Goal: Information Seeking & Learning: Learn about a topic

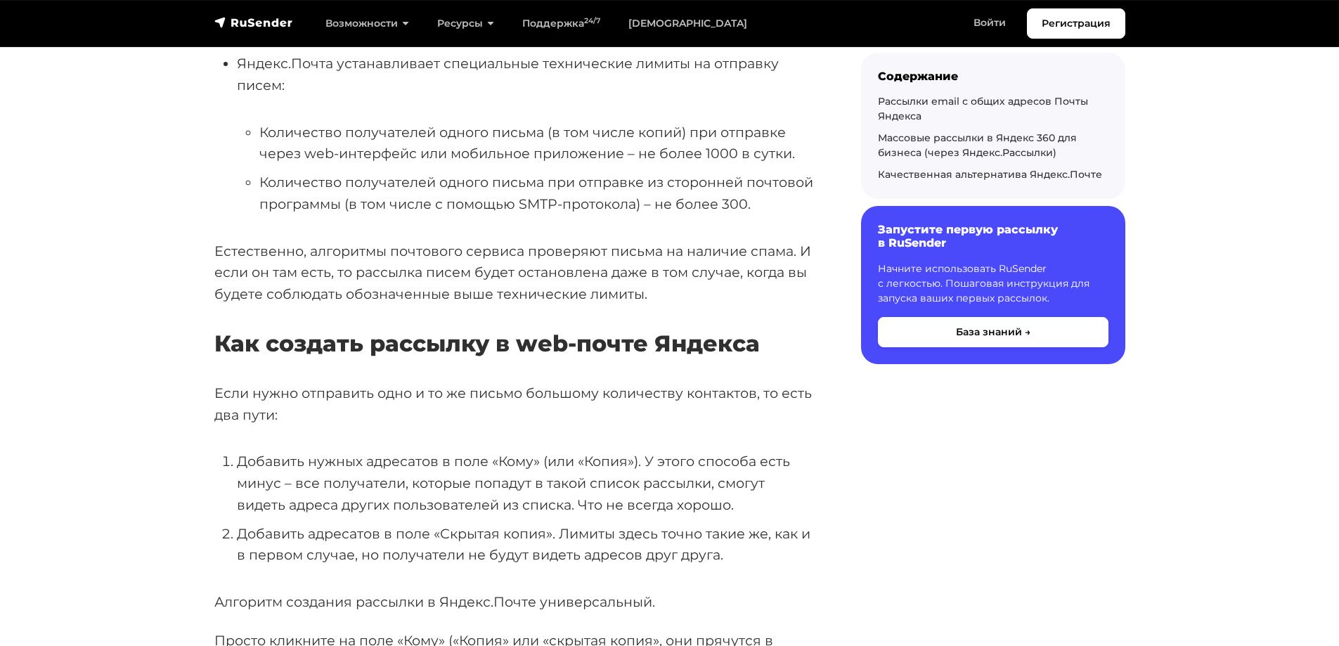
scroll to position [61, 0]
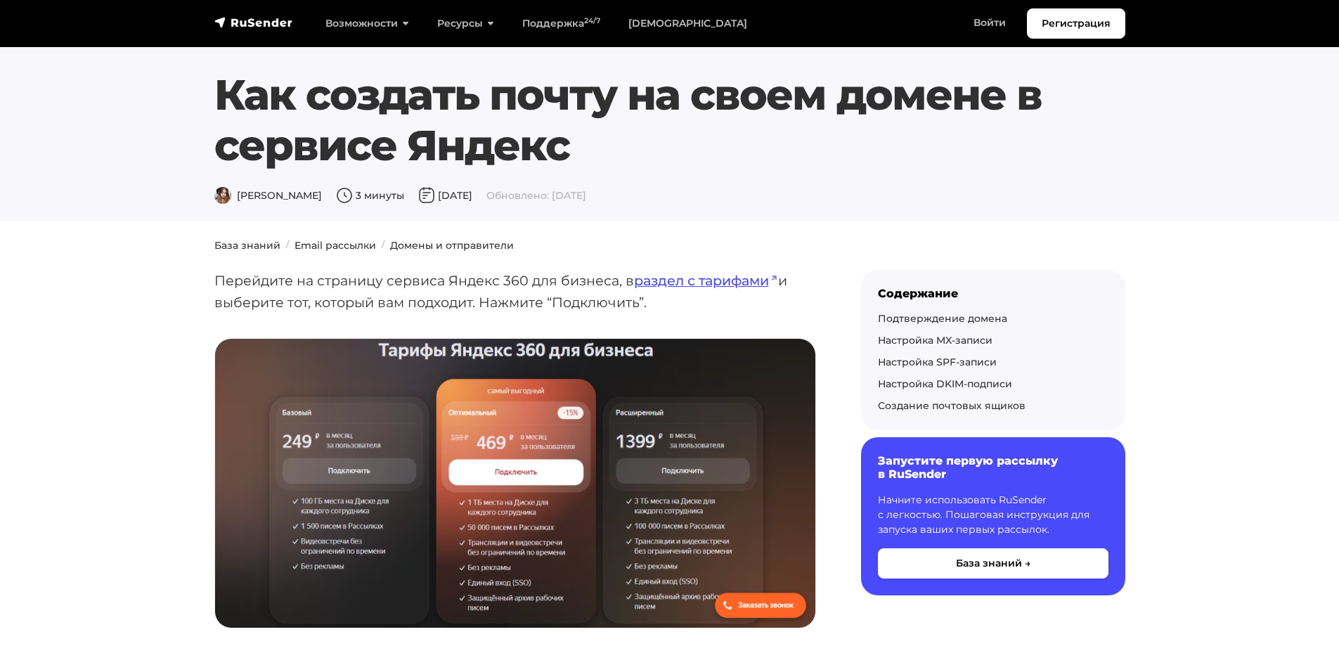
click at [316, 166] on h1 "Как создать почту на своем домене в сервисе Яндекс" at bounding box center [669, 120] width 911 height 101
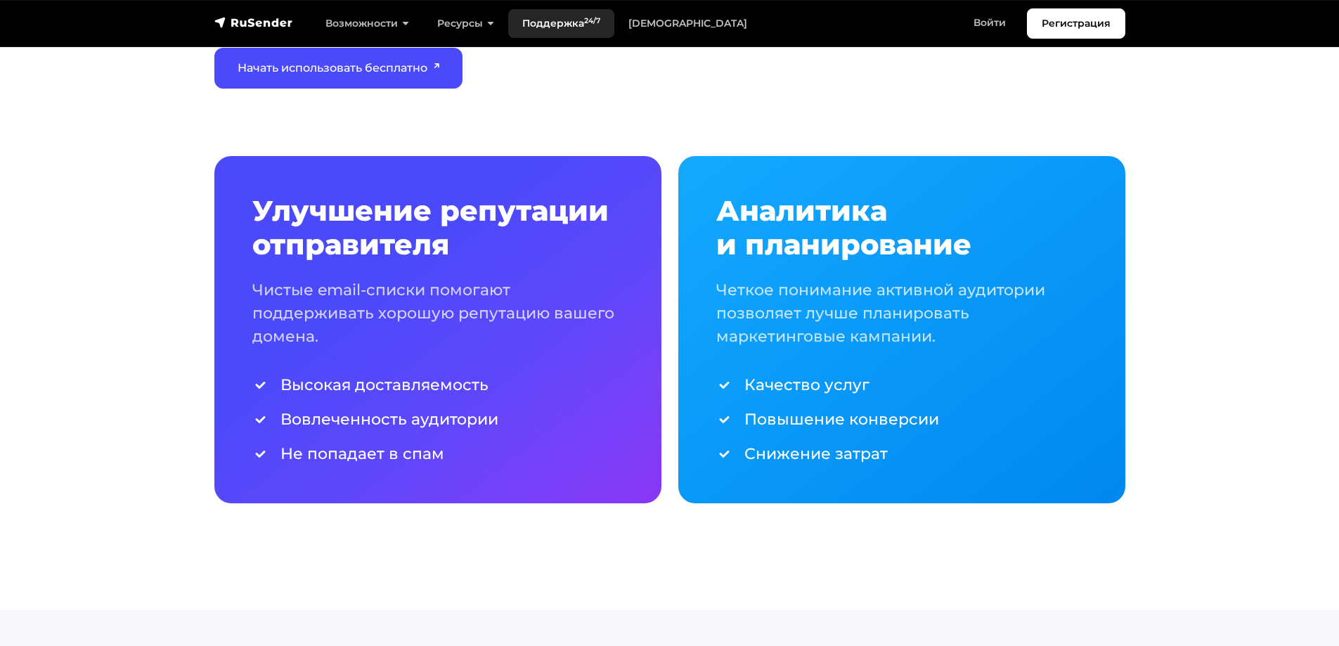
scroll to position [1124, 0]
